Goal: Check status: Check status

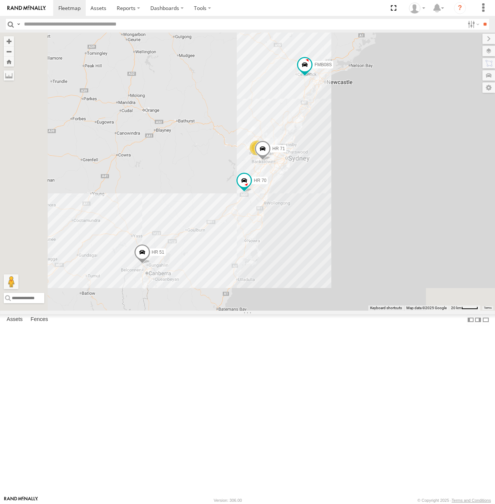
drag, startPoint x: 442, startPoint y: 142, endPoint x: 397, endPoint y: 190, distance: 65.9
click at [397, 190] on div "HR 51 FMB08S HR 70 HR 71 6" at bounding box center [247, 172] width 495 height 278
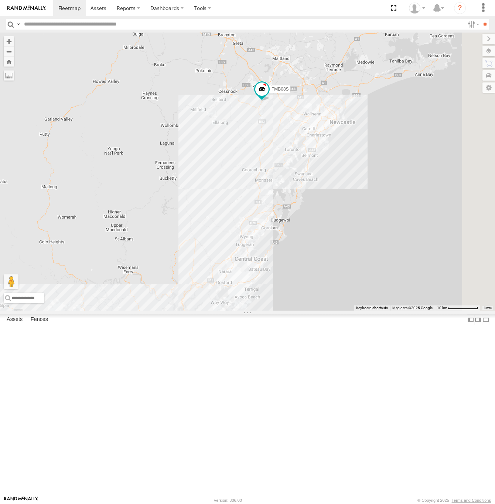
drag, startPoint x: 381, startPoint y: 169, endPoint x: 321, endPoint y: 243, distance: 95.6
click at [321, 243] on div "HR 51 FMB08S HR 70 HR 71 6" at bounding box center [247, 172] width 495 height 278
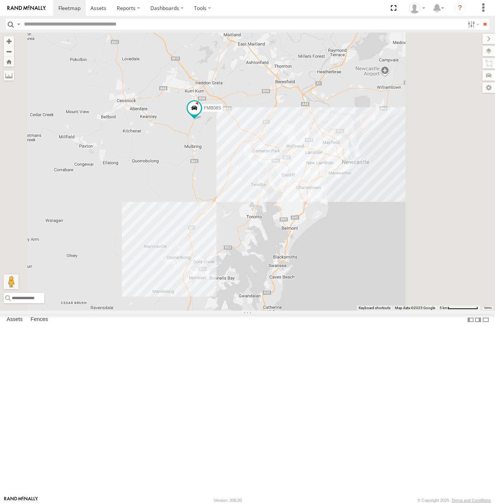
drag, startPoint x: 418, startPoint y: 250, endPoint x: 376, endPoint y: 258, distance: 43.1
click at [376, 258] on div "HR 51 FMB08S HR 70 HR 71" at bounding box center [247, 172] width 495 height 278
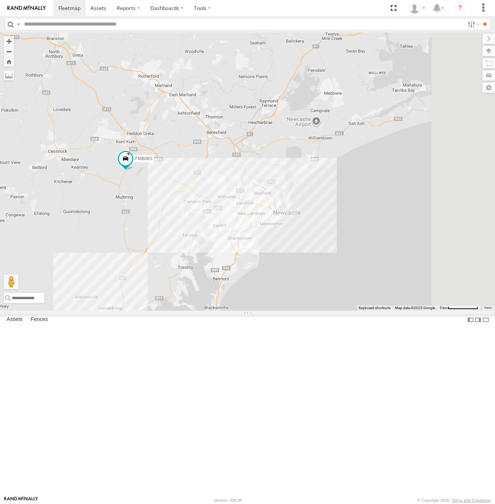
drag, startPoint x: 321, startPoint y: 262, endPoint x: 303, endPoint y: 279, distance: 25.1
click at [303, 279] on div "HR 51 FMB08S HR 70 HR 71" at bounding box center [247, 172] width 495 height 278
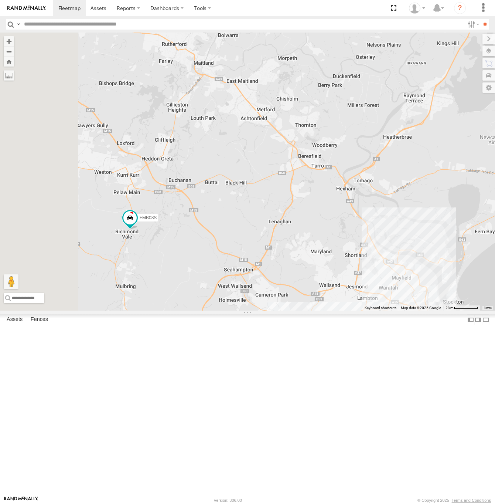
drag, startPoint x: 410, startPoint y: 244, endPoint x: 464, endPoint y: 284, distance: 66.3
click at [493, 293] on div "HR 51 FMB08S HR 70 HR 71" at bounding box center [247, 172] width 495 height 278
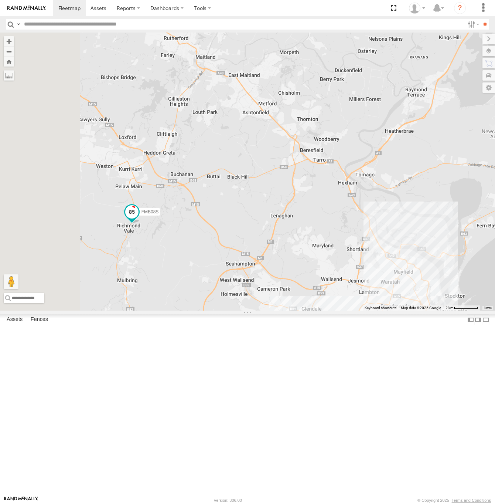
click at [139, 218] on span at bounding box center [131, 211] width 13 height 13
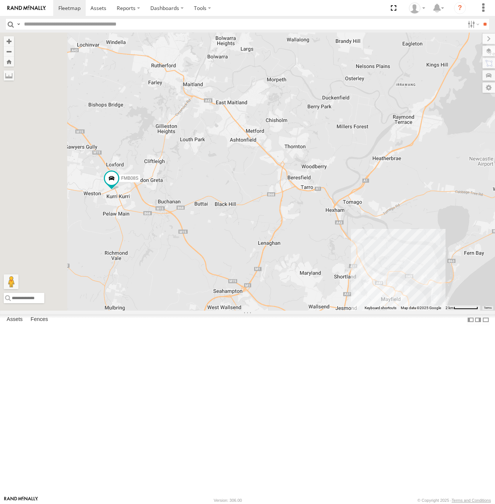
drag, startPoint x: 340, startPoint y: 260, endPoint x: 335, endPoint y: 268, distance: 9.4
click at [335, 268] on div "FMB08S" at bounding box center [247, 172] width 495 height 278
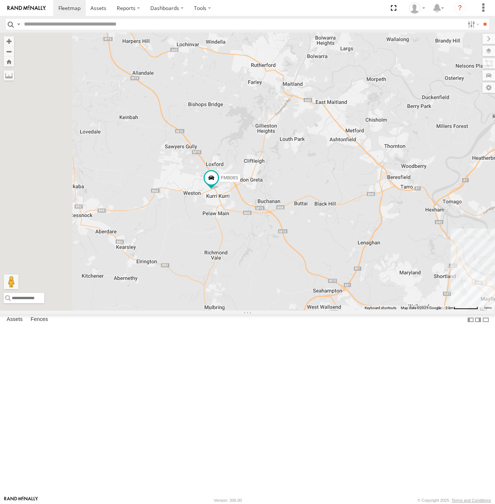
drag, startPoint x: 259, startPoint y: 314, endPoint x: 352, endPoint y: 300, distance: 94.8
click at [352, 300] on div "FMB08S" at bounding box center [247, 172] width 495 height 278
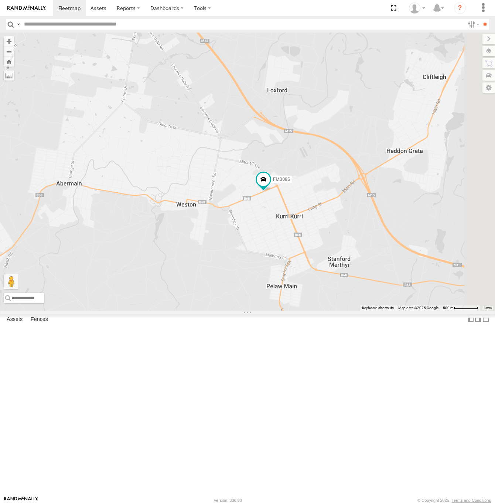
drag, startPoint x: 350, startPoint y: 264, endPoint x: 343, endPoint y: 321, distance: 58.2
click at [333, 310] on div "FMB08S" at bounding box center [247, 172] width 495 height 278
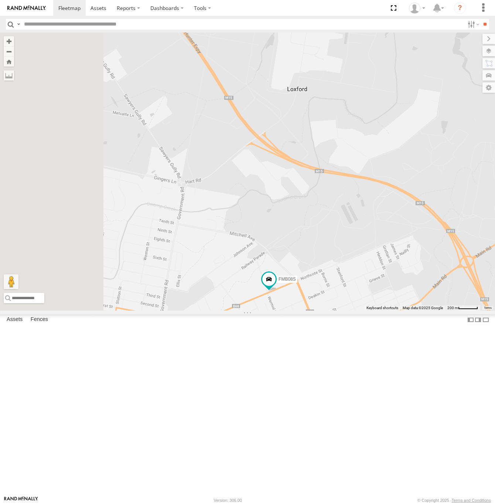
drag, startPoint x: 344, startPoint y: 396, endPoint x: 433, endPoint y: 303, distance: 128.6
click at [433, 303] on div "FMB08S" at bounding box center [247, 172] width 495 height 278
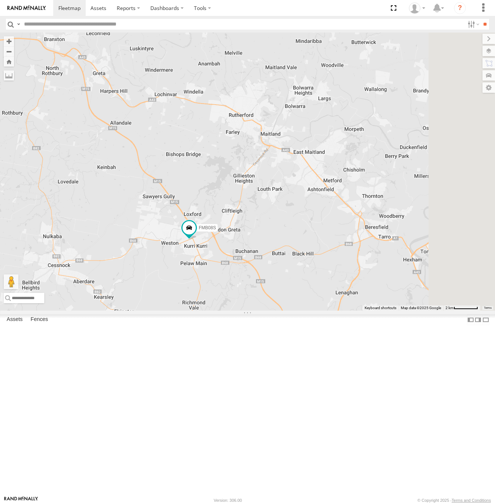
drag, startPoint x: 411, startPoint y: 292, endPoint x: 345, endPoint y: 329, distance: 75.6
click at [345, 310] on div "FMB08S" at bounding box center [247, 172] width 495 height 278
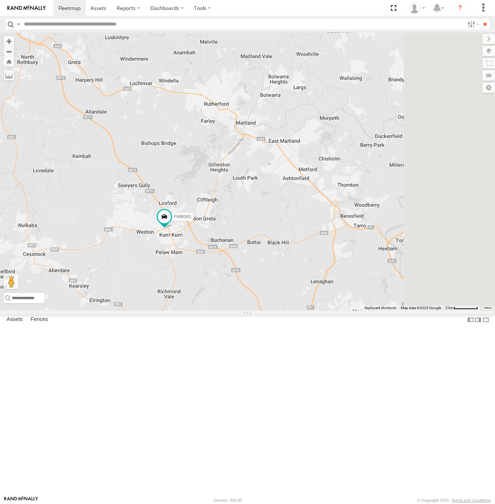
drag, startPoint x: 360, startPoint y: 325, endPoint x: 324, endPoint y: 310, distance: 38.9
click at [324, 310] on div "FMB08S" at bounding box center [247, 172] width 495 height 278
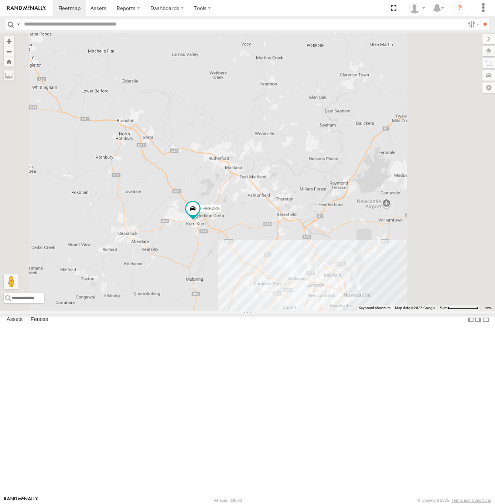
drag, startPoint x: 398, startPoint y: 306, endPoint x: 308, endPoint y: 313, distance: 89.6
click at [308, 310] on div "FMB08S" at bounding box center [247, 172] width 495 height 278
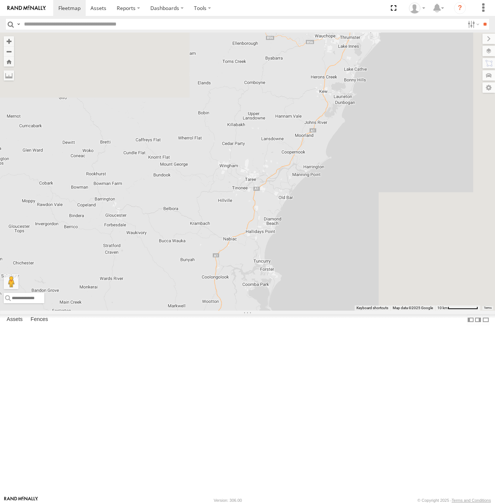
drag, startPoint x: 423, startPoint y: 267, endPoint x: 338, endPoint y: 476, distance: 226.1
click at [338, 310] on div "FMB08S" at bounding box center [247, 172] width 495 height 278
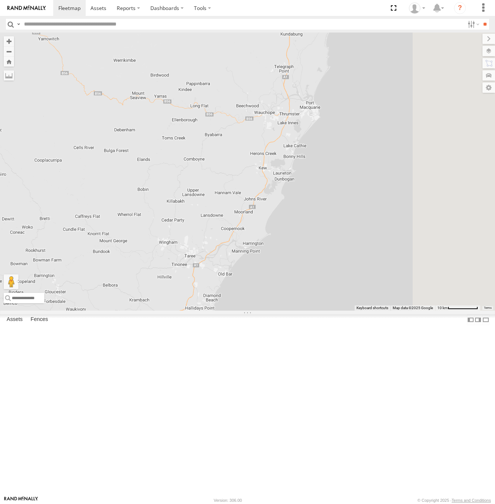
drag, startPoint x: 406, startPoint y: 304, endPoint x: 345, endPoint y: 382, distance: 98.4
click at [345, 310] on div "FMB08S" at bounding box center [247, 172] width 495 height 278
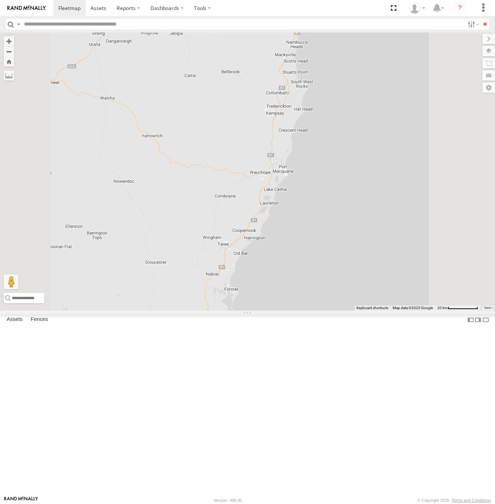
drag, startPoint x: 396, startPoint y: 286, endPoint x: 389, endPoint y: 310, distance: 25.0
click at [389, 310] on div "FMB08S" at bounding box center [247, 172] width 495 height 278
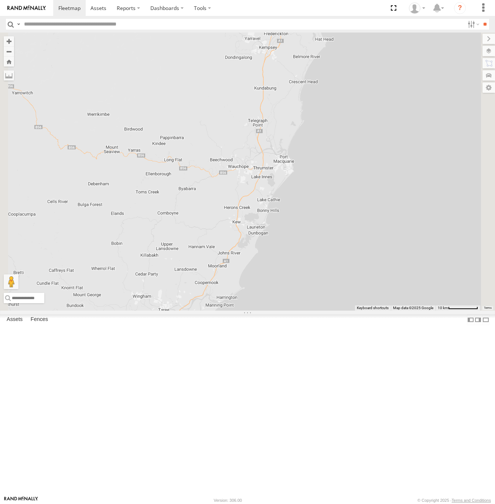
drag, startPoint x: 360, startPoint y: 316, endPoint x: 386, endPoint y: 302, distance: 29.9
click at [386, 302] on div "FMB08S" at bounding box center [247, 172] width 495 height 278
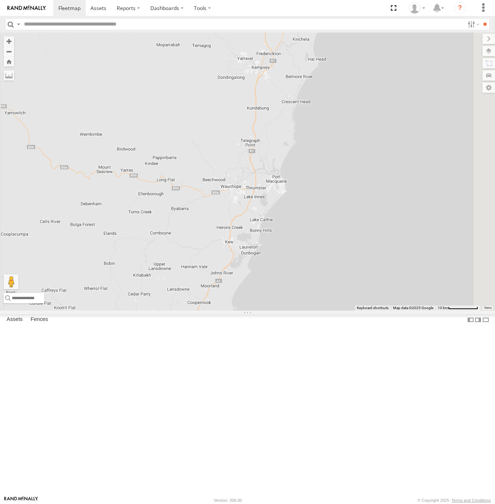
drag, startPoint x: 386, startPoint y: 302, endPoint x: 378, endPoint y: 325, distance: 24.4
click at [378, 310] on div "FMB08S" at bounding box center [247, 172] width 495 height 278
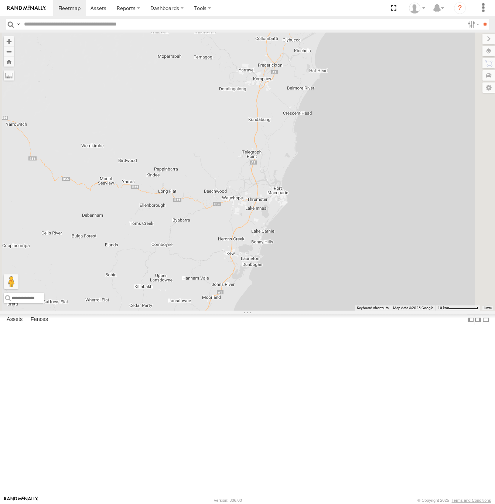
drag, startPoint x: 373, startPoint y: 275, endPoint x: 375, endPoint y: 286, distance: 11.2
click at [375, 286] on div "FMB08S" at bounding box center [247, 172] width 495 height 278
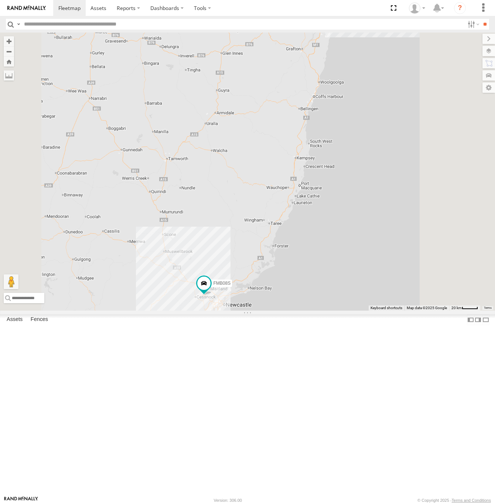
drag, startPoint x: 447, startPoint y: 205, endPoint x: 441, endPoint y: 223, distance: 19.2
click at [441, 223] on div "FMB08S 6 HR 71" at bounding box center [247, 172] width 495 height 278
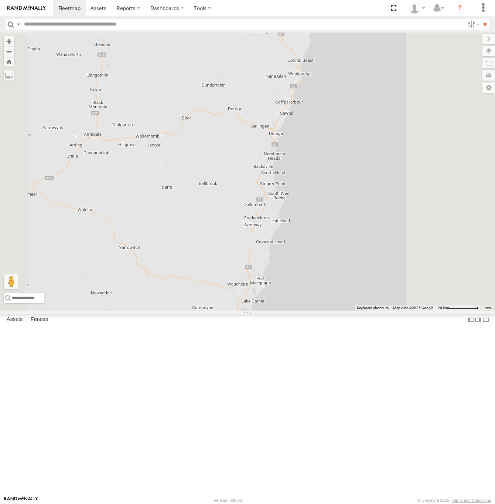
drag, startPoint x: 415, startPoint y: 227, endPoint x: 407, endPoint y: 278, distance: 51.2
click at [407, 278] on div "FMB08S HR 71" at bounding box center [247, 172] width 495 height 278
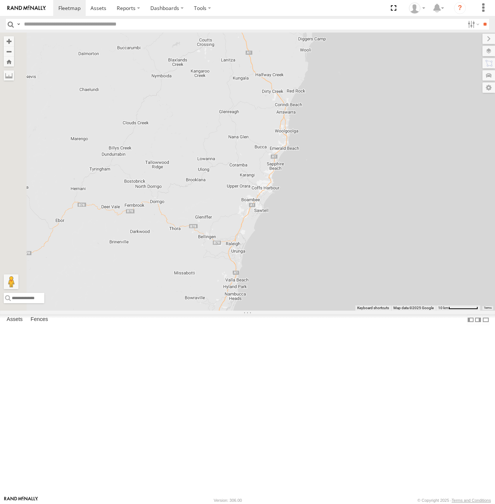
drag, startPoint x: 353, startPoint y: 299, endPoint x: 372, endPoint y: 298, distance: 18.9
click at [372, 298] on div "FMB08S HR 71" at bounding box center [247, 172] width 495 height 278
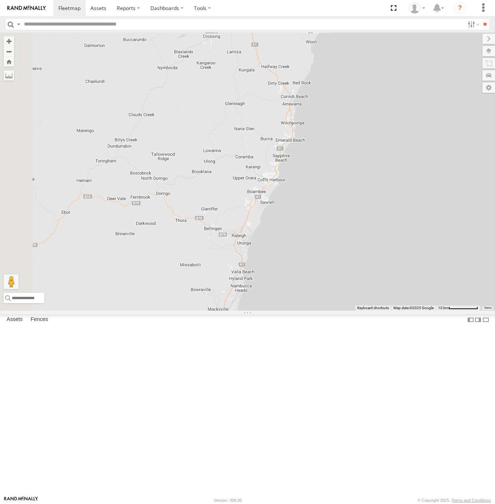
drag, startPoint x: 323, startPoint y: 285, endPoint x: 405, endPoint y: 139, distance: 167.2
click at [405, 140] on div "FMB08S HR 71" at bounding box center [247, 172] width 495 height 278
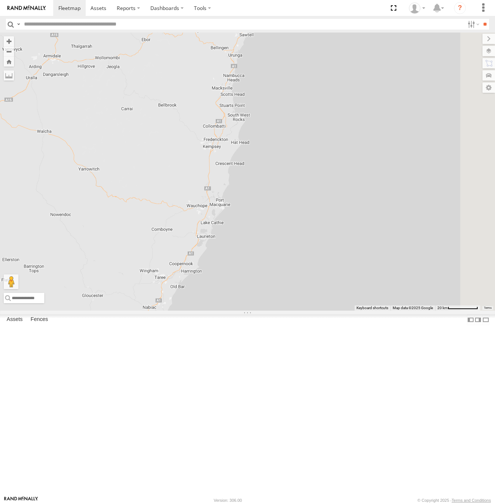
drag, startPoint x: 330, startPoint y: 345, endPoint x: 248, endPoint y: 317, distance: 86.3
click at [248, 310] on div "FMB08S HR 71" at bounding box center [247, 172] width 495 height 278
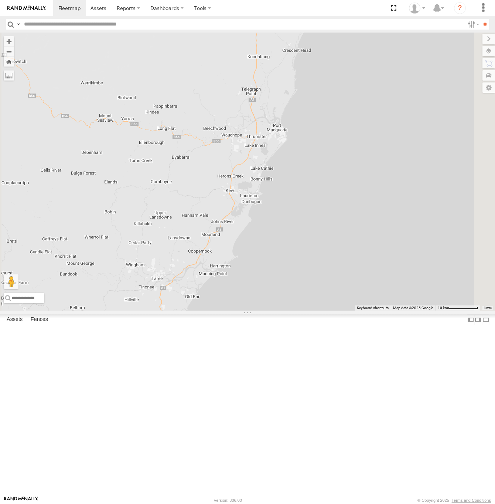
drag, startPoint x: 313, startPoint y: 321, endPoint x: 330, endPoint y: 314, distance: 18.7
click at [329, 310] on div "FMB08S HR 71" at bounding box center [247, 172] width 495 height 278
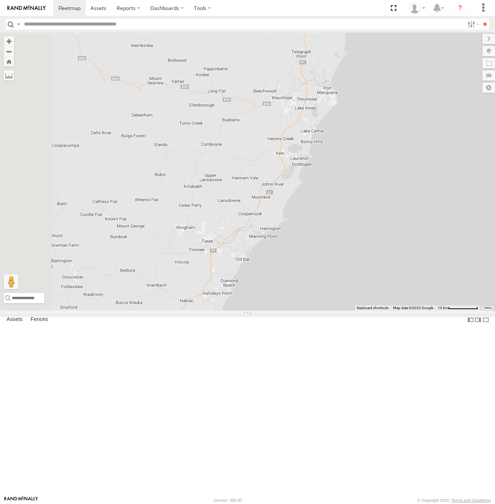
drag, startPoint x: 354, startPoint y: 348, endPoint x: 402, endPoint y: 311, distance: 61.2
click at [402, 310] on div "FMB08S HR 71" at bounding box center [247, 172] width 495 height 278
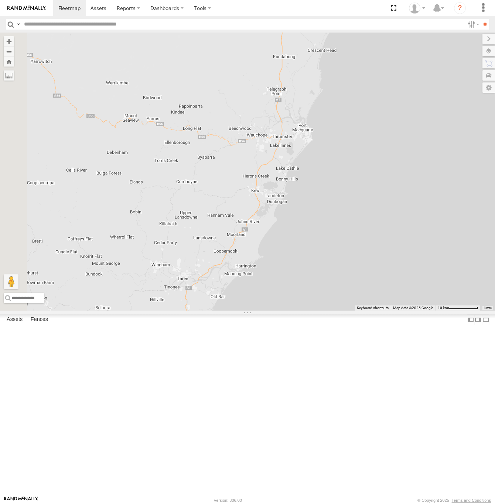
drag, startPoint x: 432, startPoint y: 241, endPoint x: 407, endPoint y: 278, distance: 44.8
click at [407, 278] on div "FMB08S HR 71" at bounding box center [247, 172] width 495 height 278
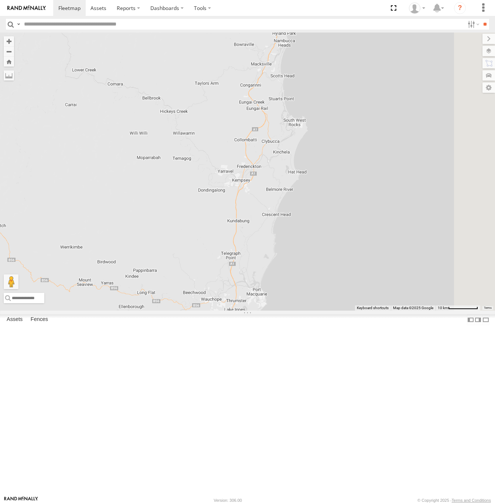
drag, startPoint x: 405, startPoint y: 366, endPoint x: 400, endPoint y: 384, distance: 18.8
click at [400, 310] on div "FMB08S HR 71" at bounding box center [247, 172] width 495 height 278
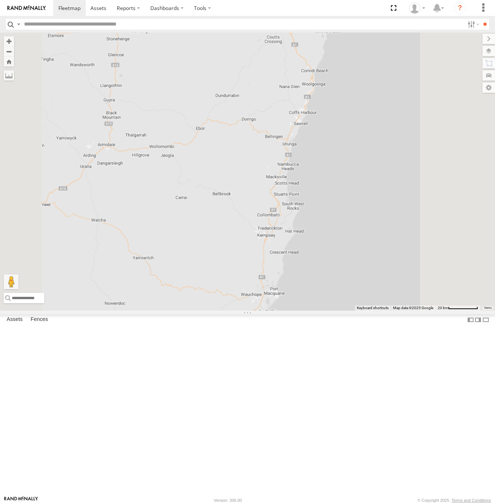
drag, startPoint x: 420, startPoint y: 269, endPoint x: 419, endPoint y: 290, distance: 21.5
click at [419, 290] on div "FMB08S HR 71" at bounding box center [247, 172] width 495 height 278
drag, startPoint x: 420, startPoint y: 289, endPoint x: 420, endPoint y: 293, distance: 3.7
click at [420, 293] on div "FMB08S HR 71" at bounding box center [247, 172] width 495 height 278
